Goal: Find specific page/section: Find specific page/section

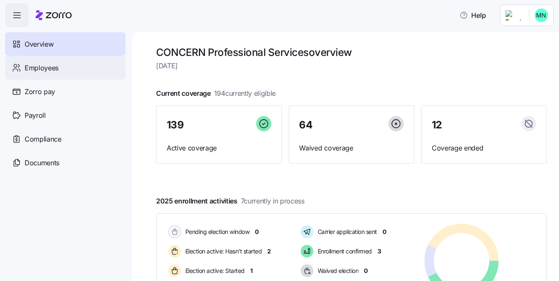
click at [50, 72] on span "Employees" at bounding box center [42, 68] width 34 height 11
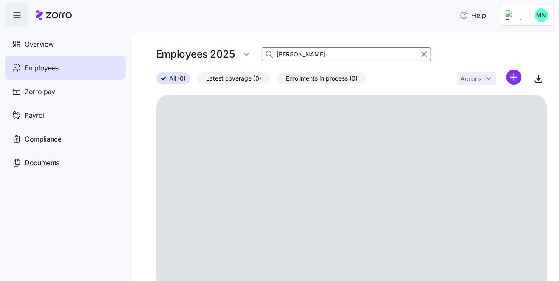
click at [304, 53] on input "[PERSON_NAME]" at bounding box center [347, 54] width 170 height 14
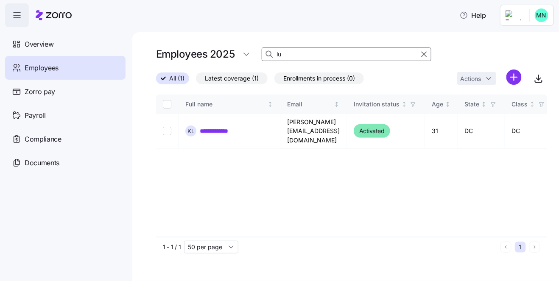
type input "l"
click at [296, 56] on input at bounding box center [347, 54] width 170 height 14
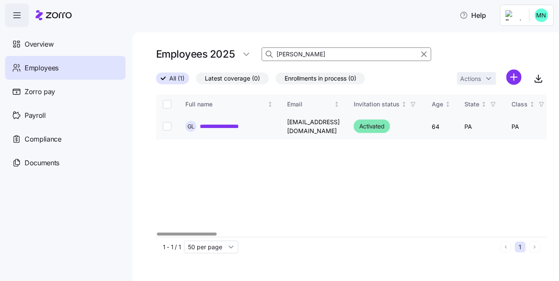
type input "[PERSON_NAME]"
click at [234, 124] on link "**********" at bounding box center [226, 126] width 52 height 8
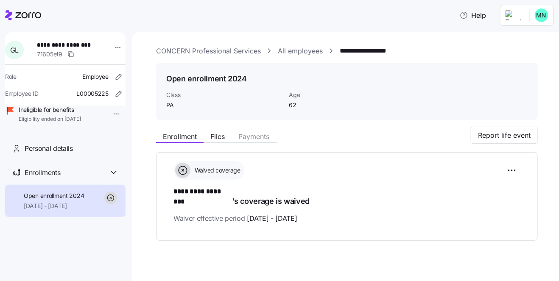
scroll to position [1, 0]
